Goal: Browse casually

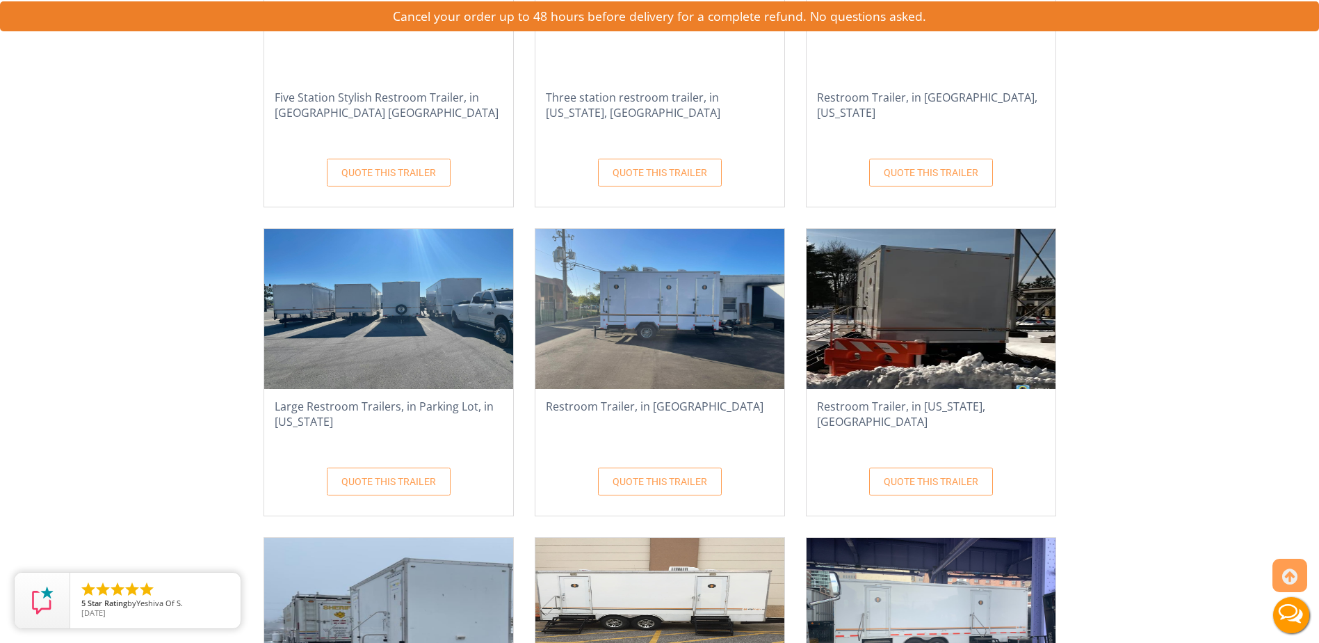
scroll to position [348, 0]
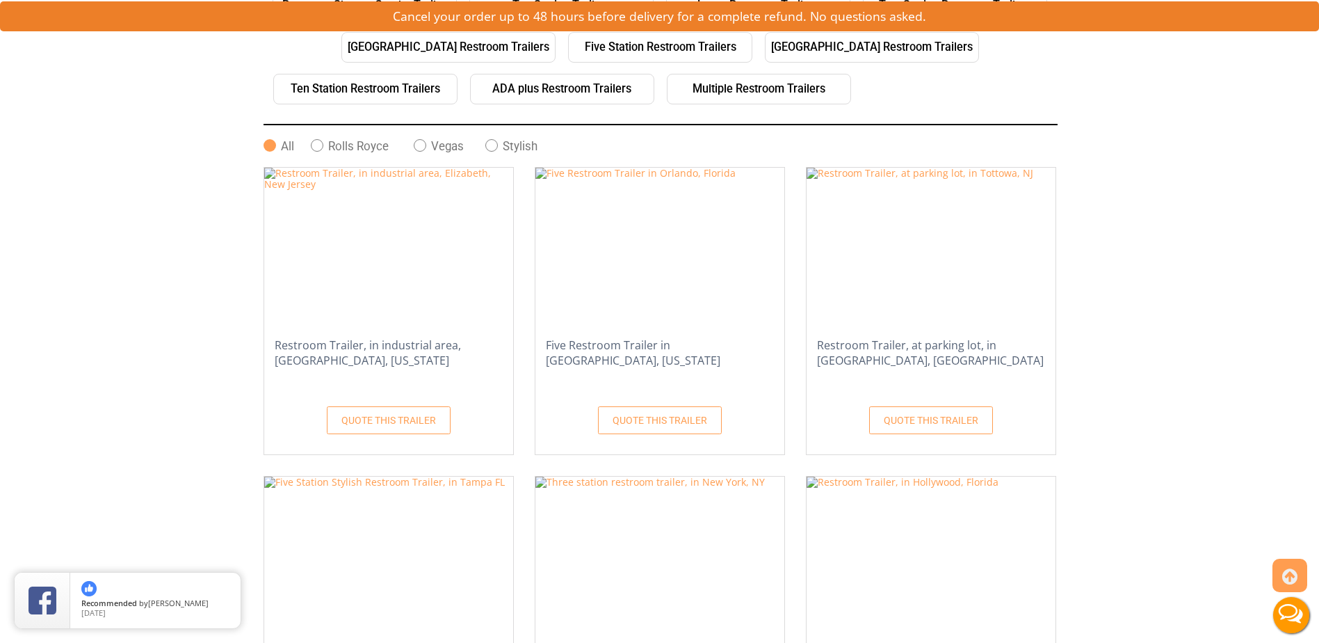
drag, startPoint x: 373, startPoint y: 215, endPoint x: 1139, endPoint y: 382, distance: 784.4
drag, startPoint x: 317, startPoint y: 229, endPoint x: 1153, endPoint y: 369, distance: 847.7
drag, startPoint x: 342, startPoint y: 207, endPoint x: 227, endPoint y: 350, distance: 183.0
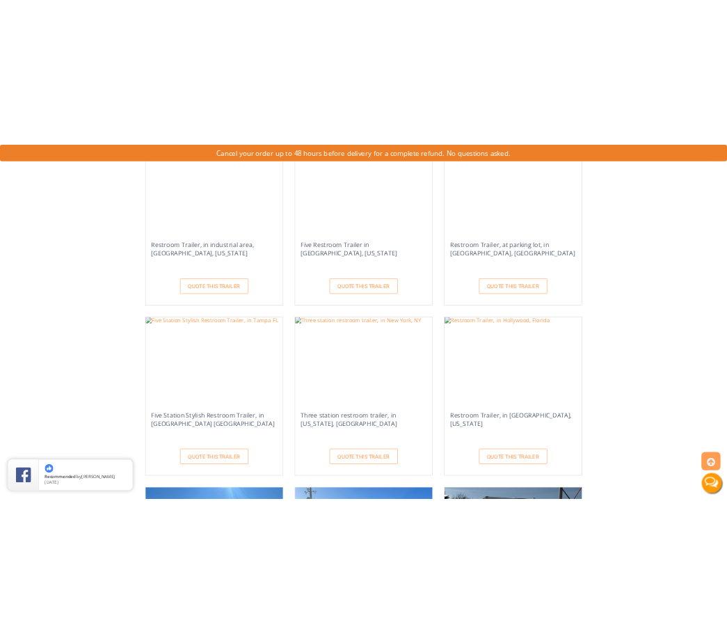
scroll to position [835, 0]
